Goal: Find specific page/section: Locate a particular part of the current website

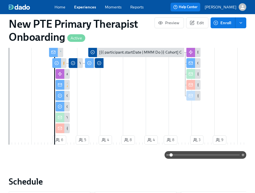
scroll to position [0, 4629]
click at [82, 6] on link "Experiences" at bounding box center [85, 6] width 22 height 5
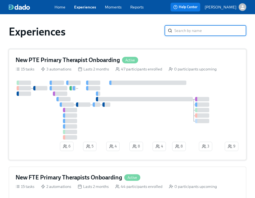
click at [122, 51] on div "New PTE Primary Therapist Onboarding Active 15 tasks 3 automations Lasts 2 mont…" at bounding box center [128, 104] width 238 height 111
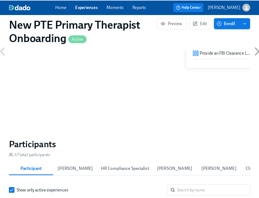
scroll to position [530, 0]
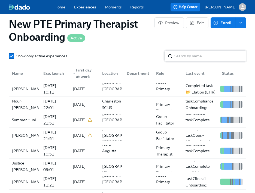
click at [202, 58] on input "search" at bounding box center [210, 56] width 72 height 11
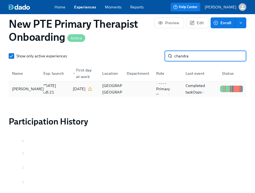
type input "chandra"
click at [28, 90] on div "[PERSON_NAME]" at bounding box center [28, 89] width 36 height 7
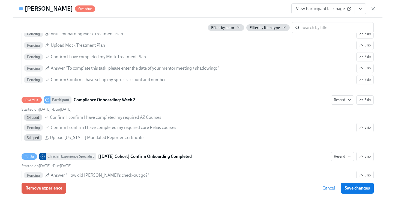
scroll to position [937, 0]
